Goal: Task Accomplishment & Management: Complete application form

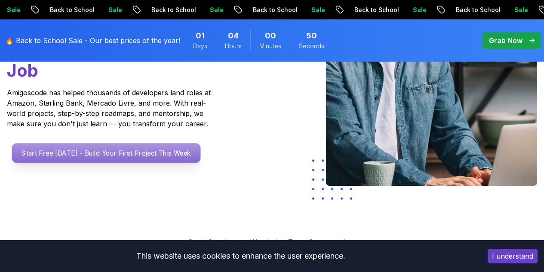
click at [41, 151] on p "Start Free Today - Build Your First Project This Week" at bounding box center [106, 153] width 189 height 20
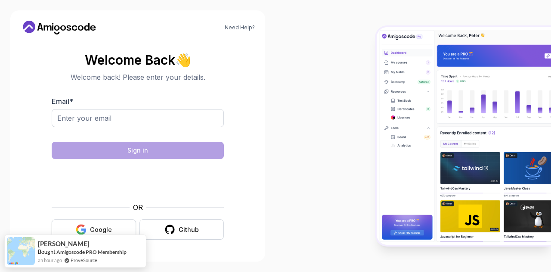
click at [69, 231] on button "Google" at bounding box center [94, 229] width 84 height 20
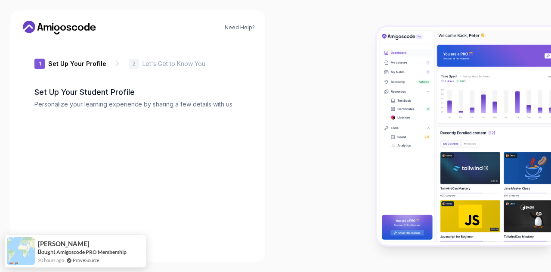
type input "gentleorcac2d1f"
